Goal: Task Accomplishment & Management: Manage account settings

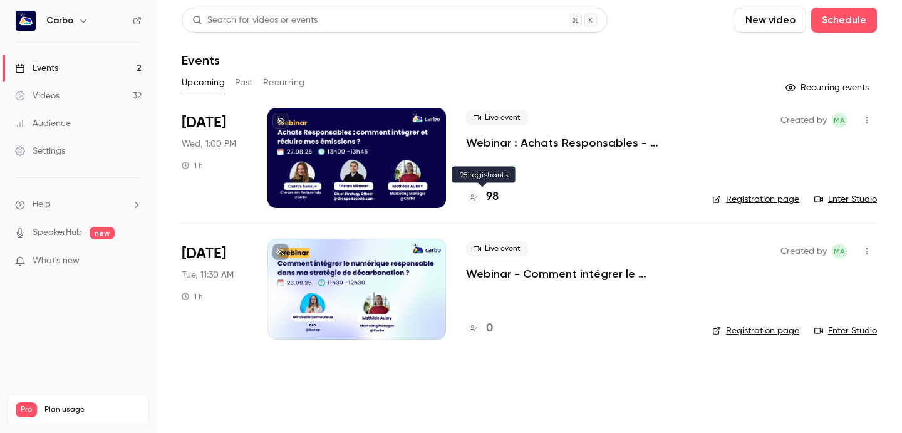
click at [491, 195] on h4 "98" at bounding box center [492, 196] width 13 height 17
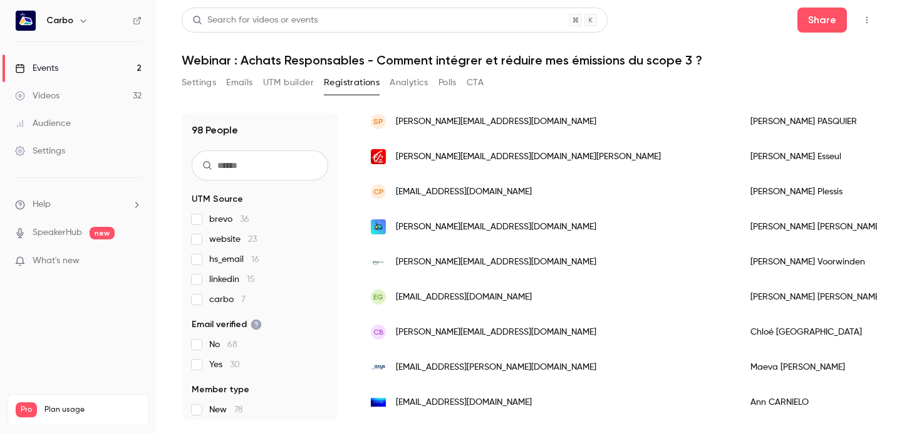
scroll to position [167, 0]
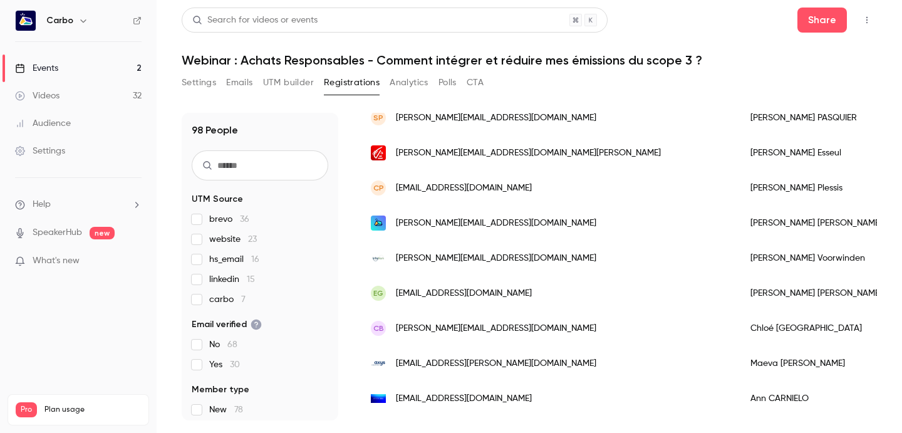
click at [473, 157] on span "[PERSON_NAME][EMAIL_ADDRESS][DOMAIN_NAME][PERSON_NAME]" at bounding box center [528, 153] width 265 height 13
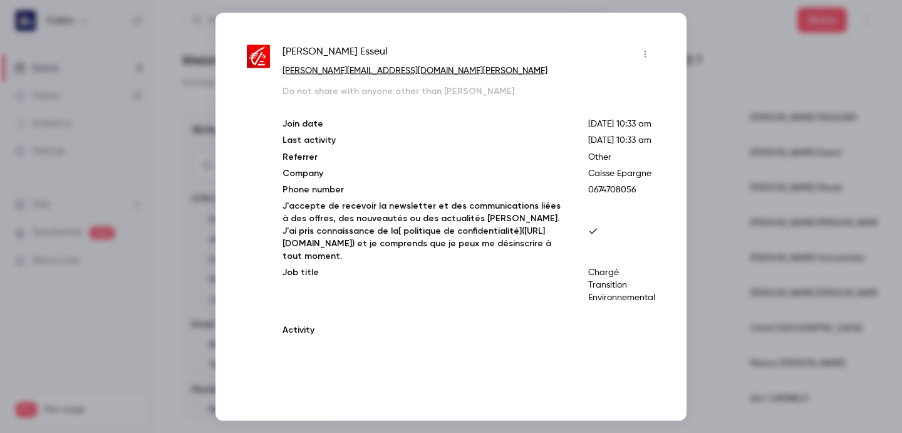
click at [473, 147] on p "Last activity" at bounding box center [424, 139] width 285 height 13
click at [473, 130] on p "Join date" at bounding box center [424, 123] width 285 height 13
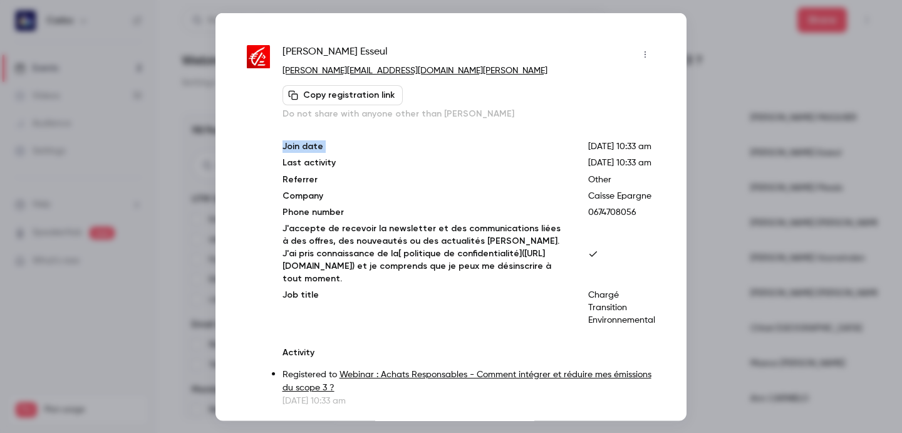
click at [344, 49] on span "[PERSON_NAME]" at bounding box center [334, 54] width 105 height 20
copy div "[PERSON_NAME]"
click at [697, 67] on div at bounding box center [451, 216] width 902 height 433
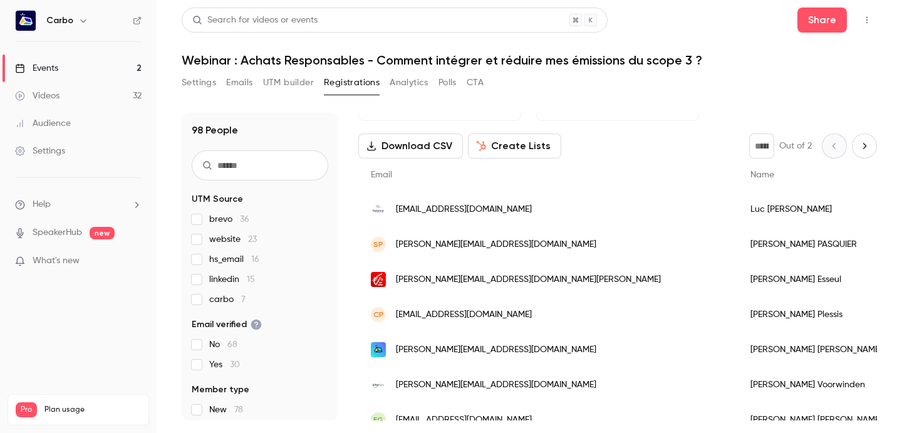
scroll to position [0, 0]
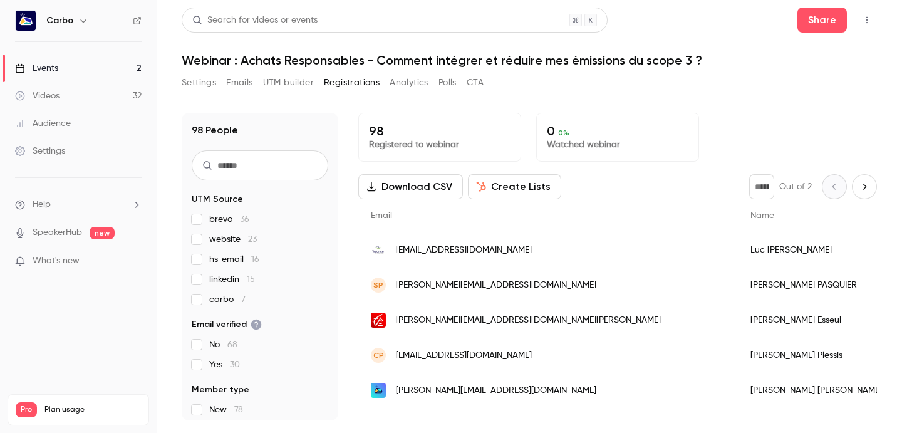
click at [861, 189] on icon "Next page" at bounding box center [864, 187] width 14 height 10
type input "*"
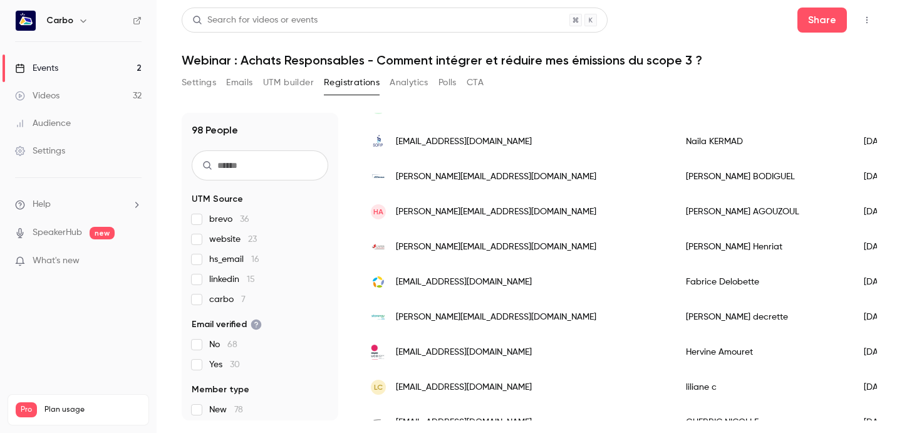
scroll to position [1495, 0]
